Goal: Task Accomplishment & Management: Manage account settings

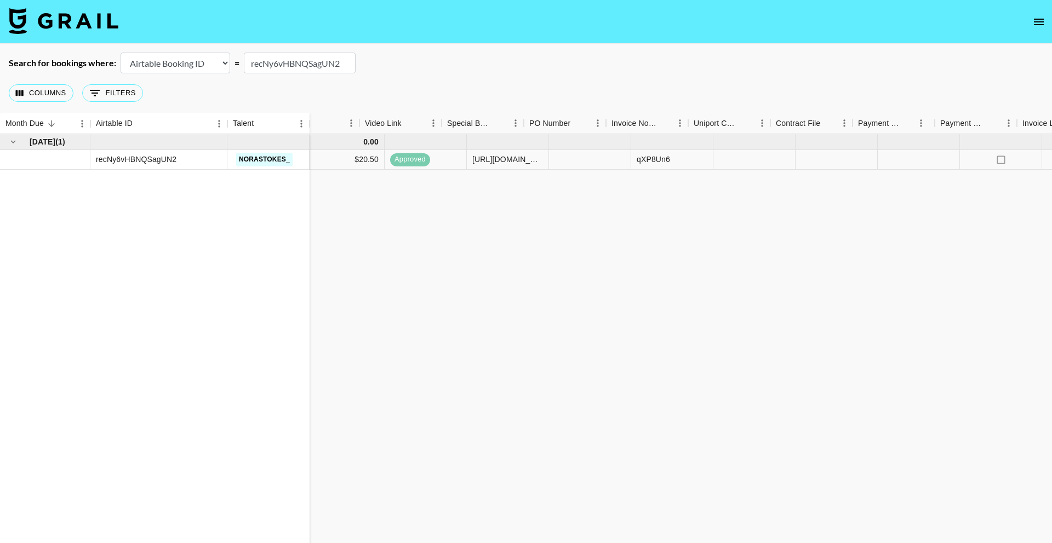
scroll to position [0, 767]
click at [1033, 162] on icon "select merge strategy" at bounding box center [1029, 159] width 13 height 13
click at [1004, 243] on li "Cancel" at bounding box center [1015, 243] width 71 height 20
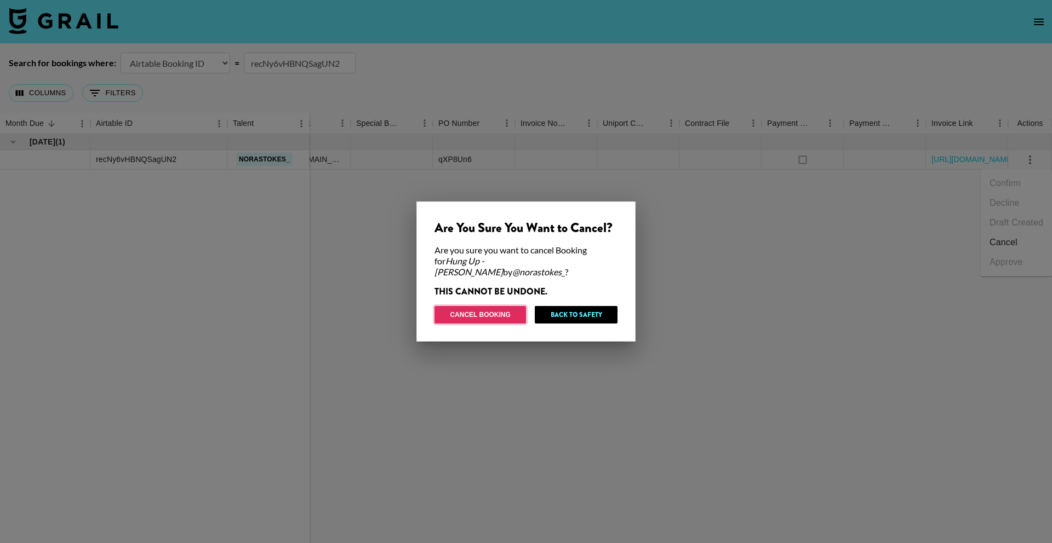
click at [488, 311] on button "Cancel Booking" at bounding box center [479, 315] width 91 height 18
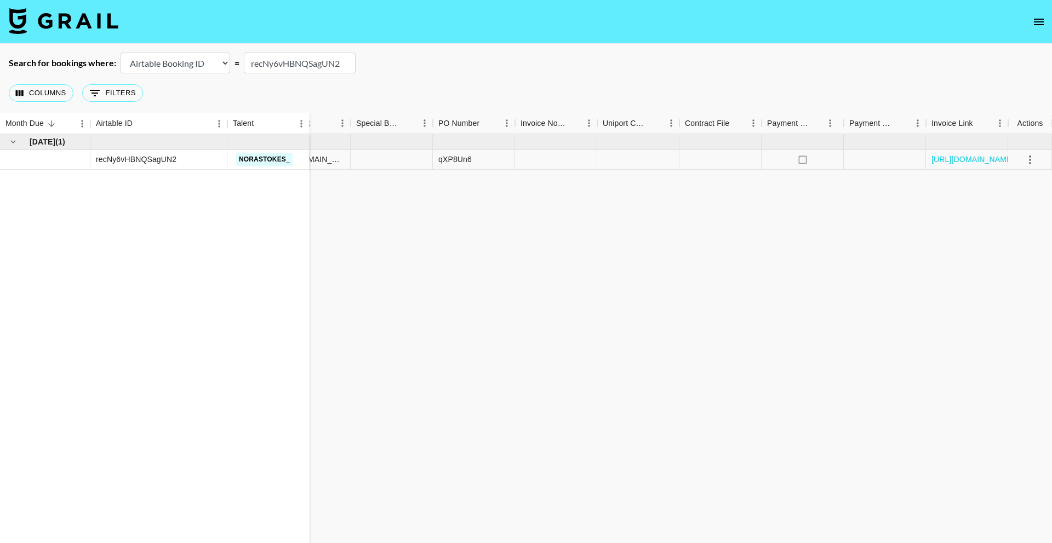
click at [311, 67] on input "recNy6vHBNQSagUN2" at bounding box center [300, 63] width 112 height 21
paste input "pHx5OY96vr4gs1"
click at [1030, 159] on icon "select merge strategy" at bounding box center [1030, 160] width 2 height 9
click at [1012, 243] on li "Cancel" at bounding box center [1015, 243] width 71 height 20
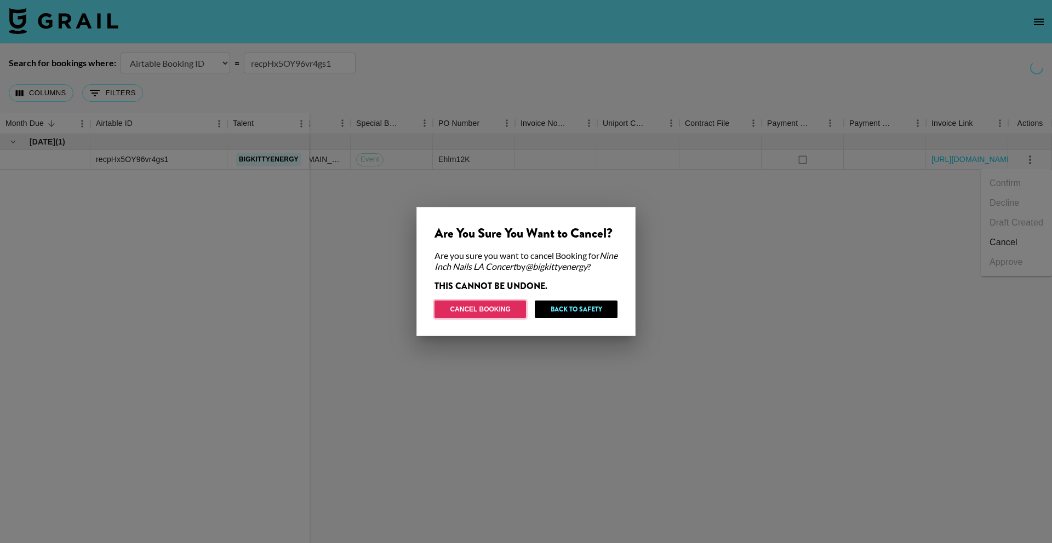
click at [472, 308] on button "Cancel Booking" at bounding box center [479, 310] width 91 height 18
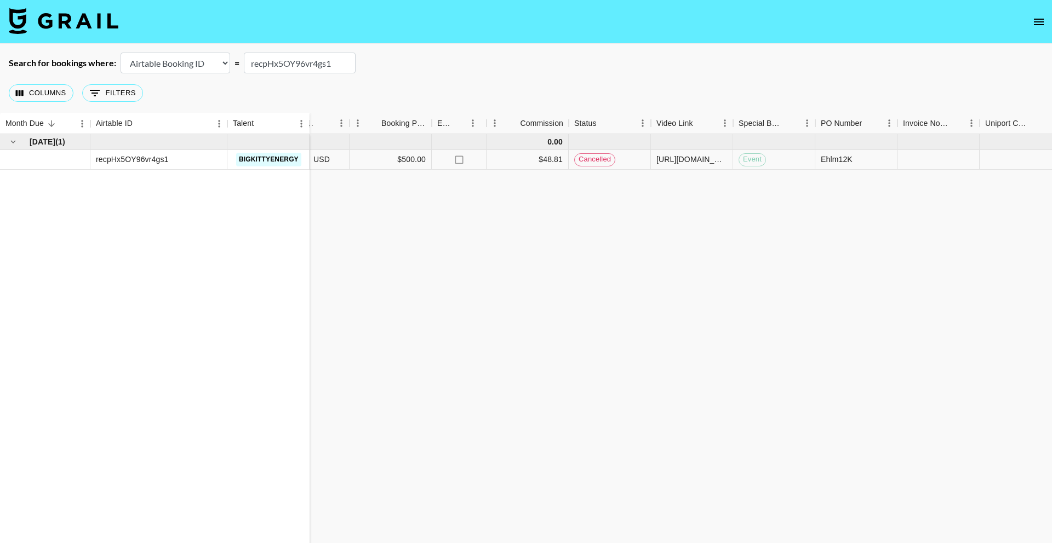
scroll to position [0, 384]
click at [294, 70] on input "recpHx5OY96vr4gs1" at bounding box center [300, 63] width 112 height 21
paste input "TPeDO5ApIcimSu"
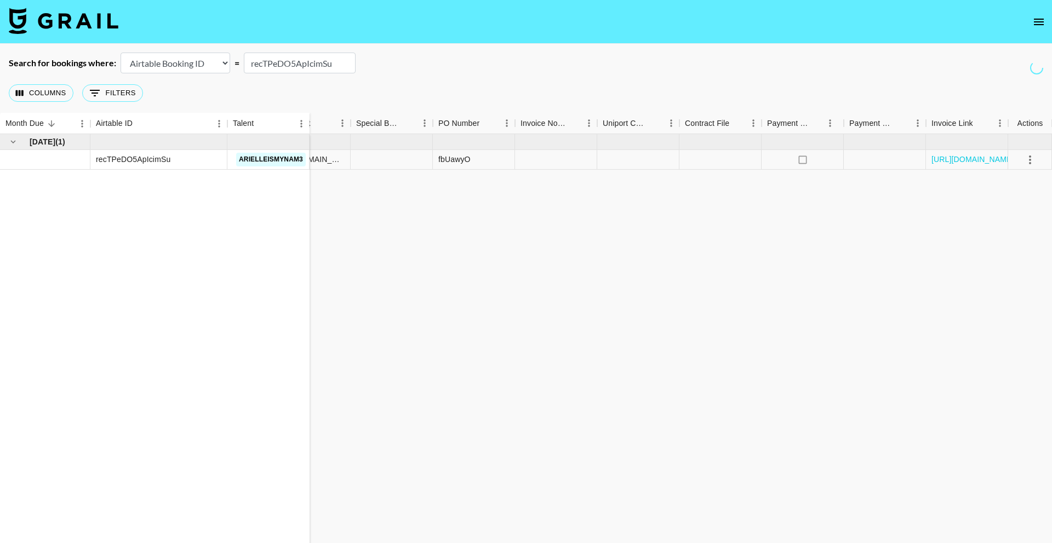
scroll to position [0, 767]
click at [301, 68] on input "recTPeDO5ApIcimSu" at bounding box center [300, 63] width 112 height 21
paste input "Ny744LpX3wNEMI"
type input "recNy744LpX3wNEMI"
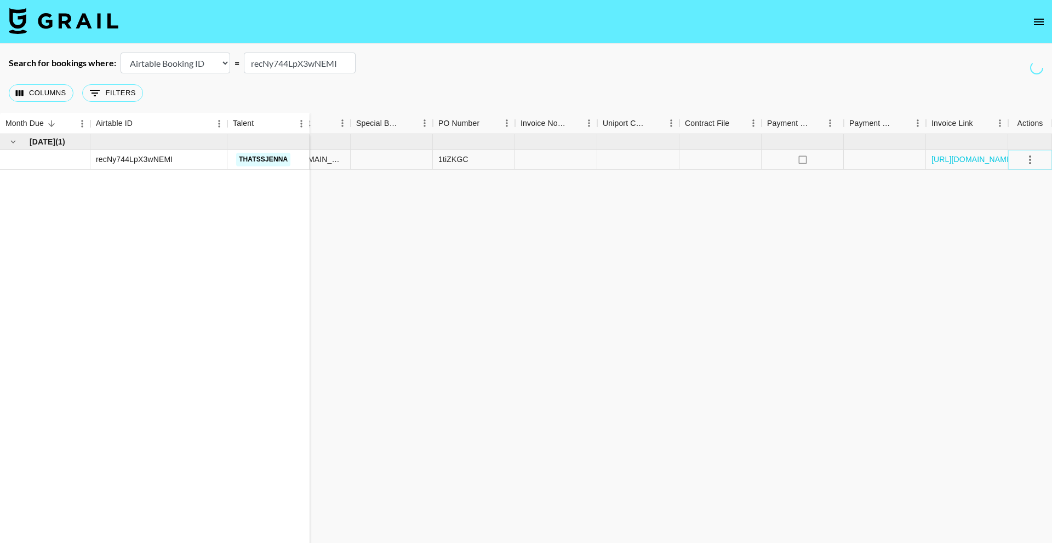
click at [1028, 160] on icon "select merge strategy" at bounding box center [1029, 159] width 13 height 13
click at [1008, 239] on li "Cancel" at bounding box center [1015, 243] width 71 height 20
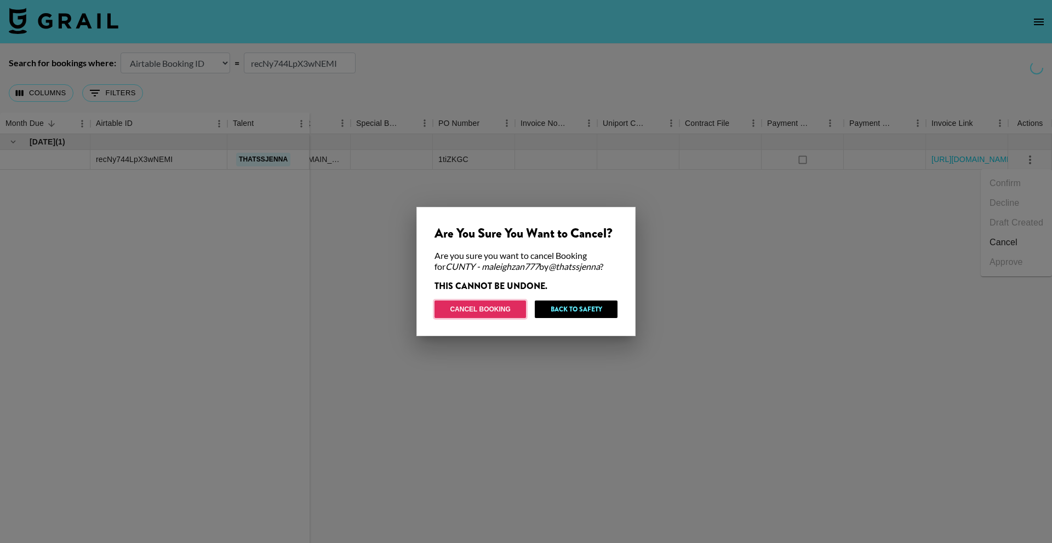
click at [473, 308] on button "Cancel Booking" at bounding box center [479, 310] width 91 height 18
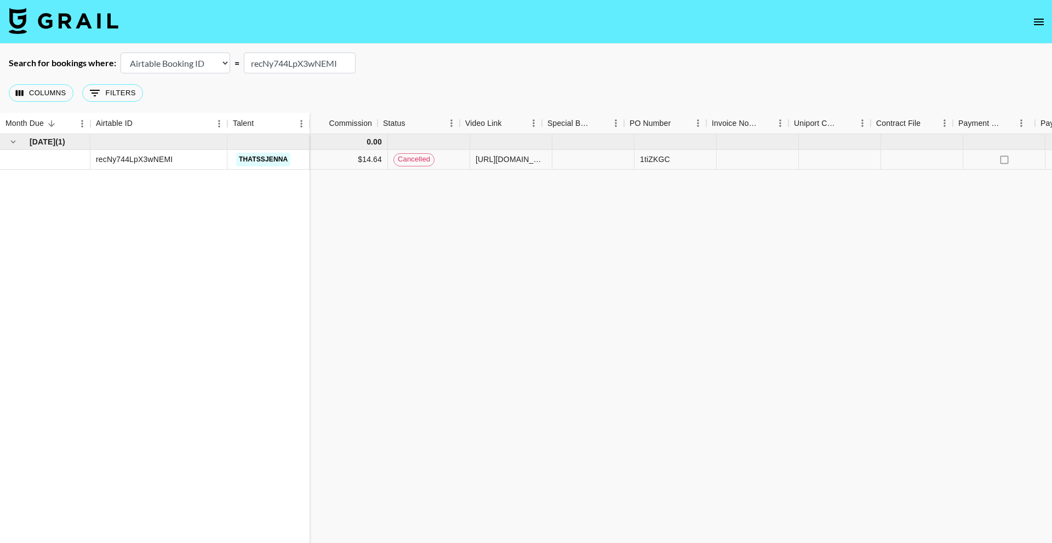
scroll to position [0, 548]
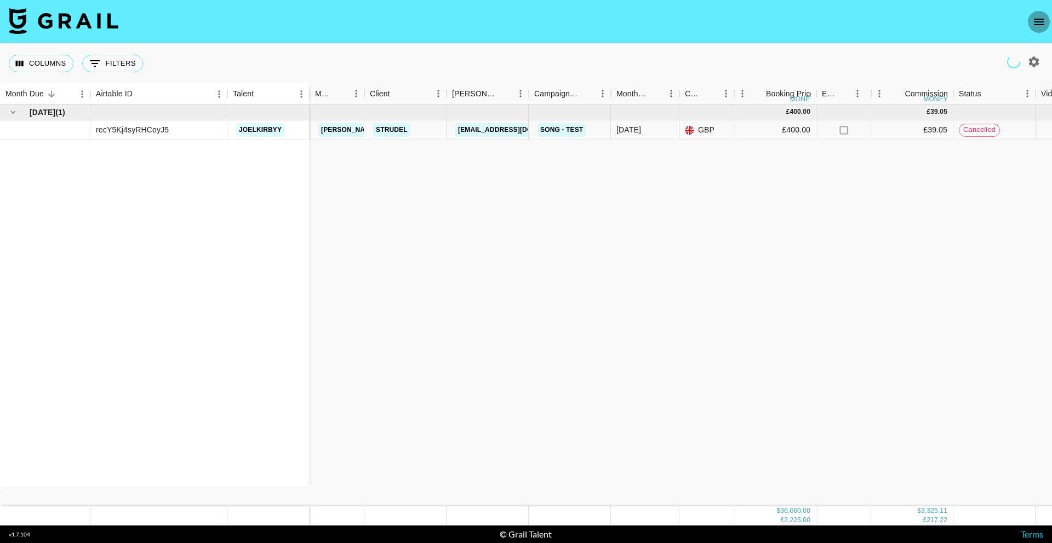
click at [1038, 19] on icon "open drawer" at bounding box center [1039, 22] width 10 height 7
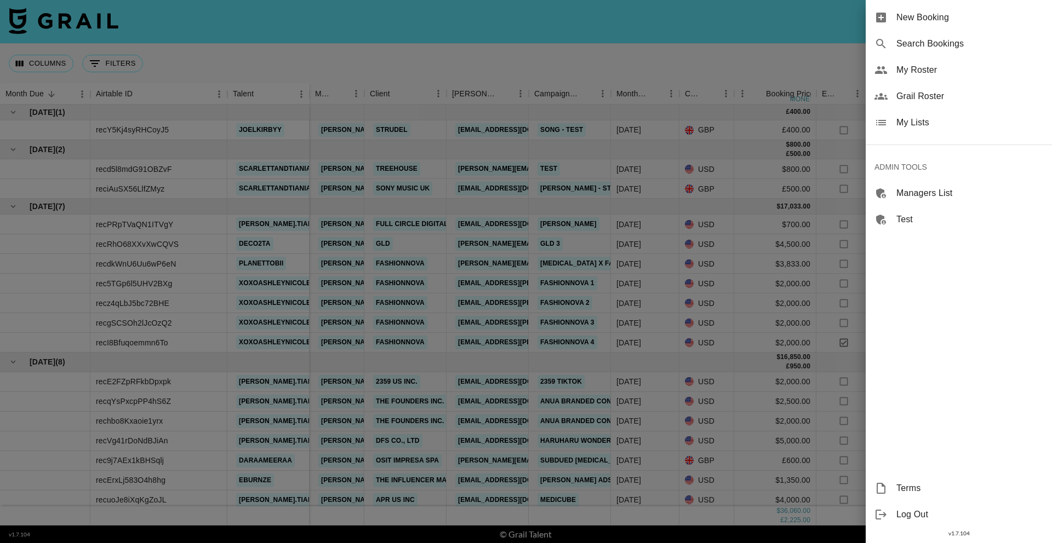
click at [977, 42] on span "Search Bookings" at bounding box center [969, 43] width 147 height 13
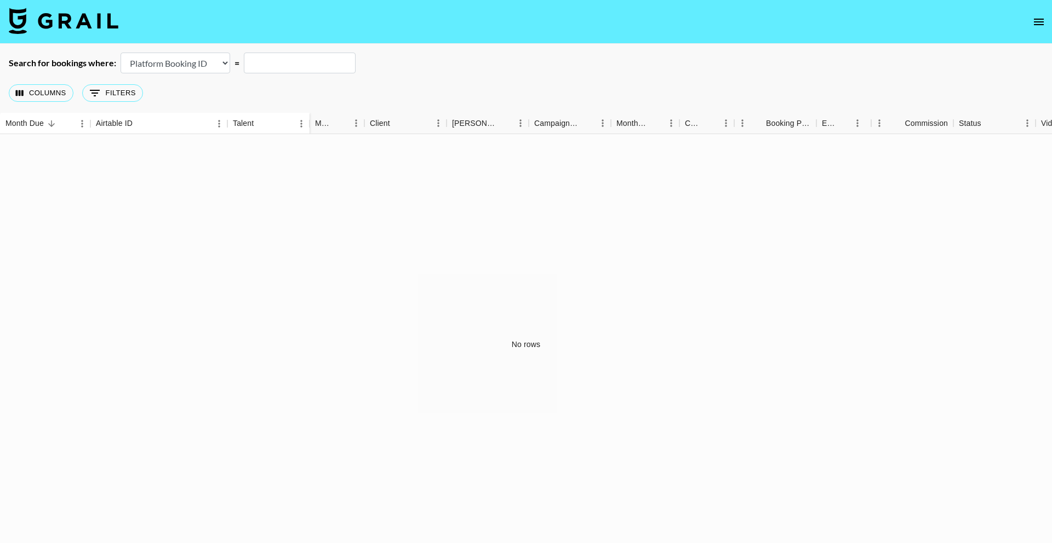
click at [199, 62] on select "Airtable Booking ID Platform Booking ID Platform Campaign ID" at bounding box center [175, 63] width 110 height 21
select select "airtableId"
click at [120, 53] on select "Airtable Booking ID Platform Booking ID Platform Campaign ID" at bounding box center [175, 63] width 110 height 21
click at [288, 65] on input "text" at bounding box center [300, 63] width 112 height 21
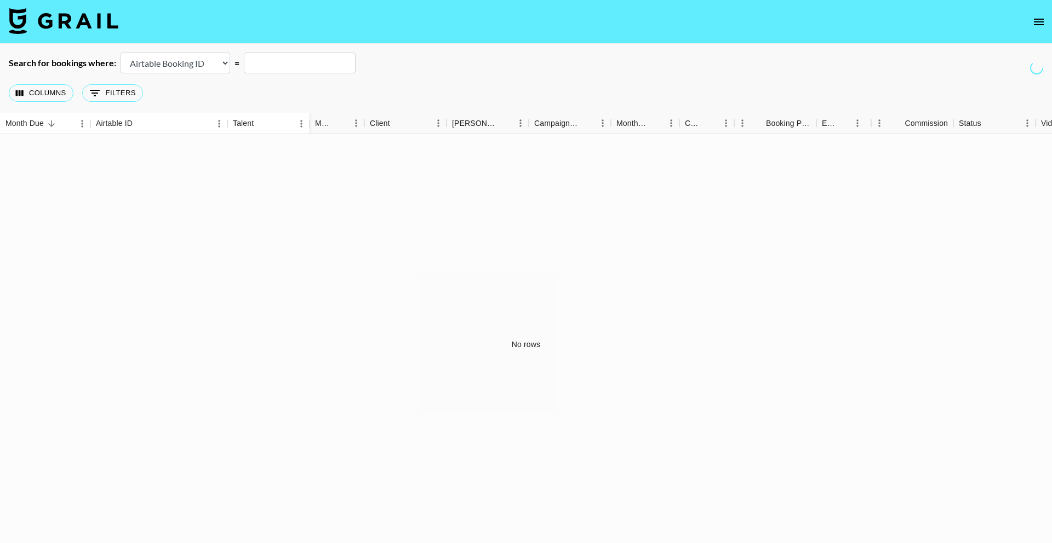
paste input "recivpI05QfOH8WIB"
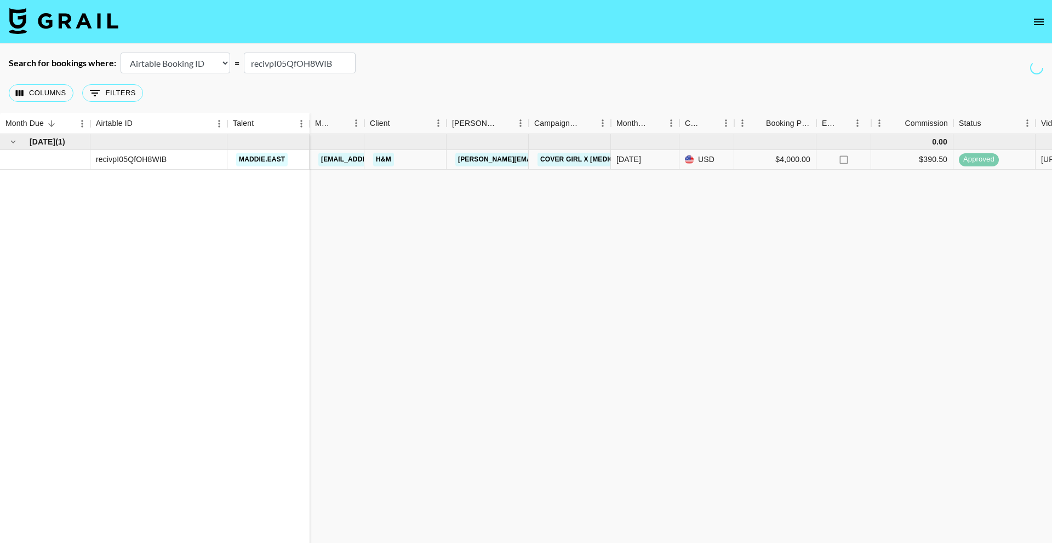
type input "recivpI05QfOH8WIB"
click at [475, 158] on link "[PERSON_NAME][EMAIL_ADDRESS][PERSON_NAME][DOMAIN_NAME]" at bounding box center [572, 160] width 235 height 14
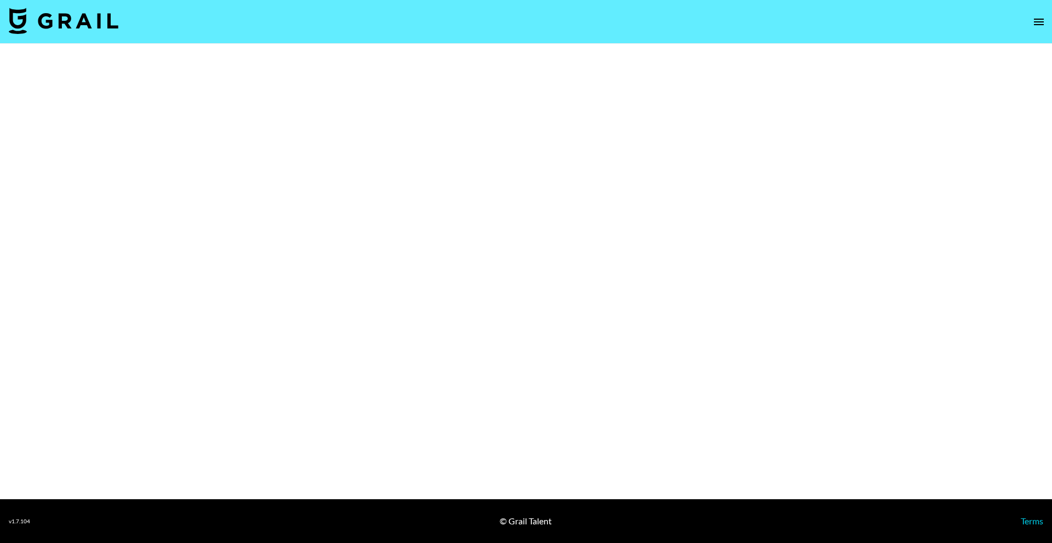
select select "Brand"
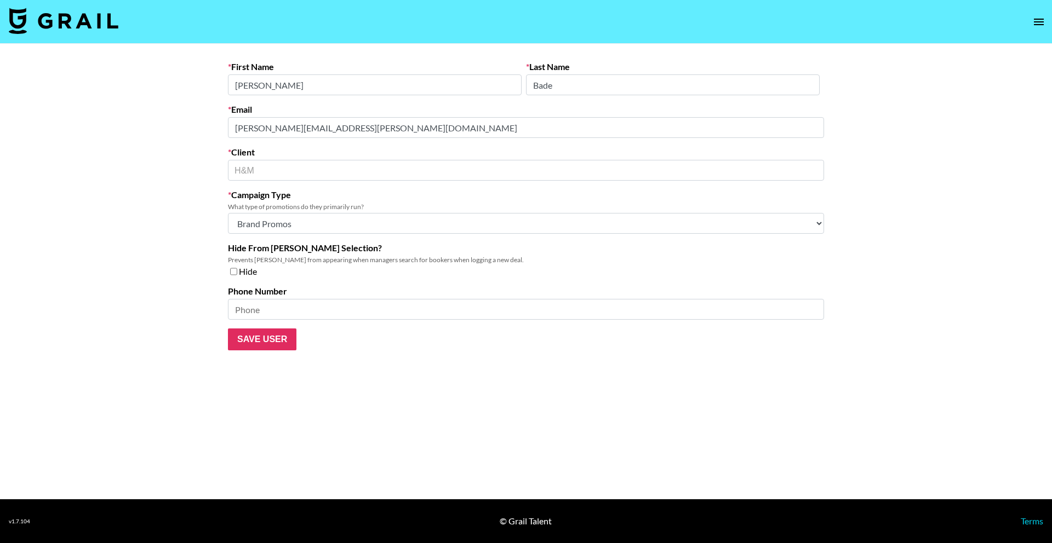
click at [234, 273] on input "checkbox" at bounding box center [233, 272] width 7 height 8
checkbox input "true"
click at [260, 337] on input "Save User" at bounding box center [262, 340] width 68 height 22
click at [268, 341] on input "Save User" at bounding box center [262, 340] width 68 height 22
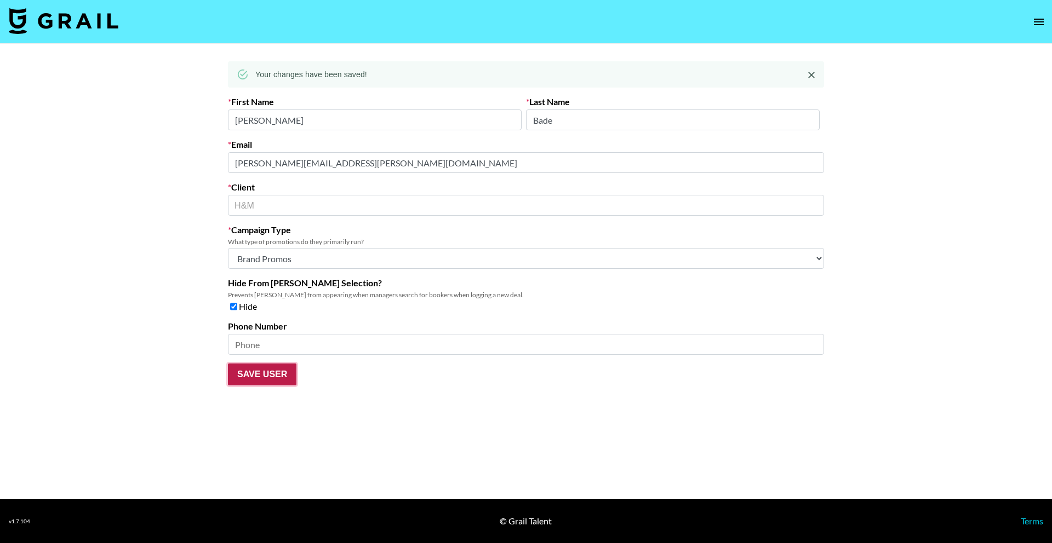
click at [228, 364] on input "Save User" at bounding box center [262, 375] width 68 height 22
click at [283, 374] on input "Save User" at bounding box center [262, 375] width 68 height 22
click at [403, 378] on form "First Name [PERSON_NAME] Last Name Bade Email [PERSON_NAME][EMAIL_ADDRESS][PERS…" at bounding box center [526, 240] width 596 height 289
